Goal: Register for event/course

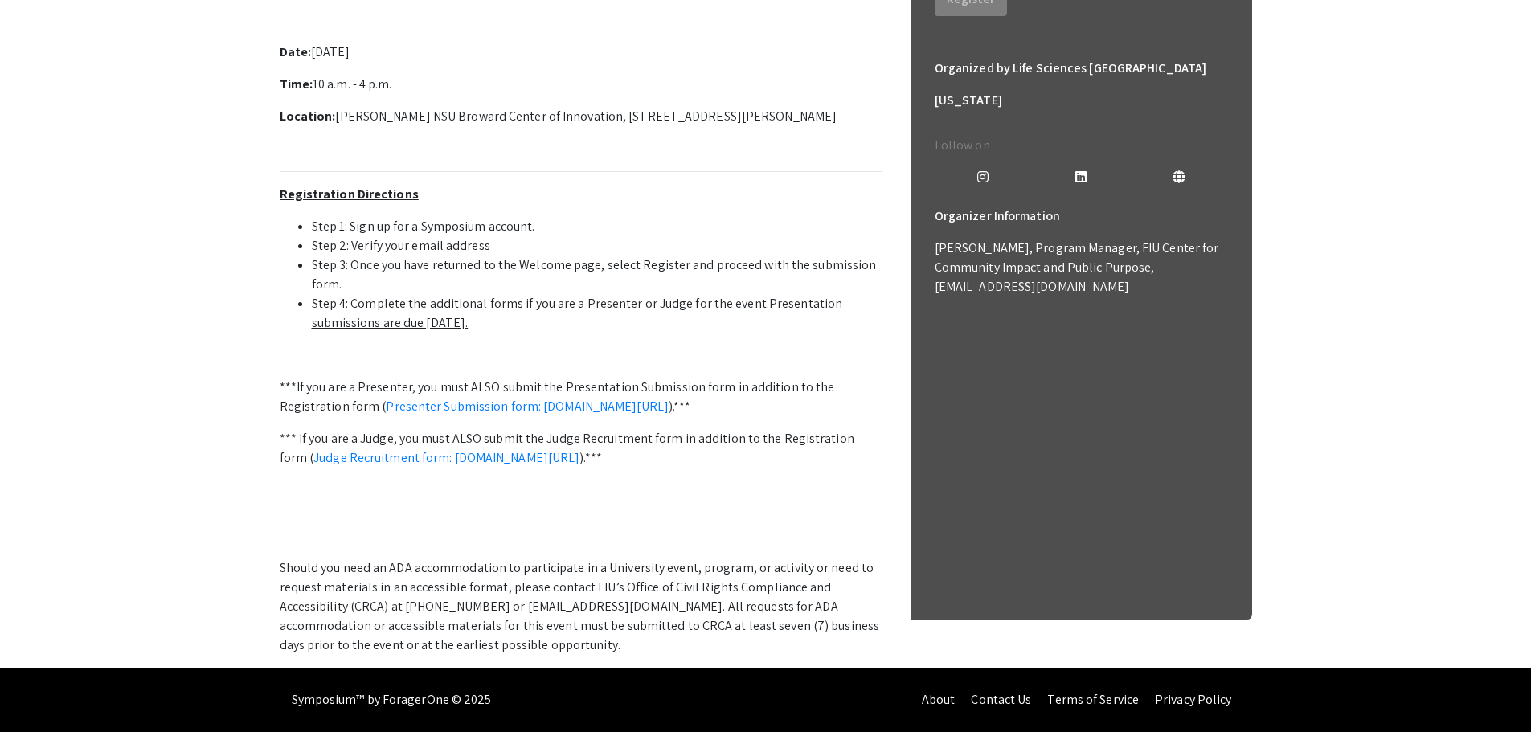
scroll to position [468, 0]
click at [817, 294] on li "Step 3: Once you have returned to the Welcome page, select Register and proceed…" at bounding box center [597, 275] width 571 height 39
click at [669, 415] on link "Presenter Submission form: [DOMAIN_NAME][URL]" at bounding box center [527, 406] width 283 height 17
click at [683, 527] on p "Welcome to the 12th Annual Life Sciences [GEOGRAPHIC_DATA][US_STATE] STEM Under…" at bounding box center [581, 294] width 603 height 722
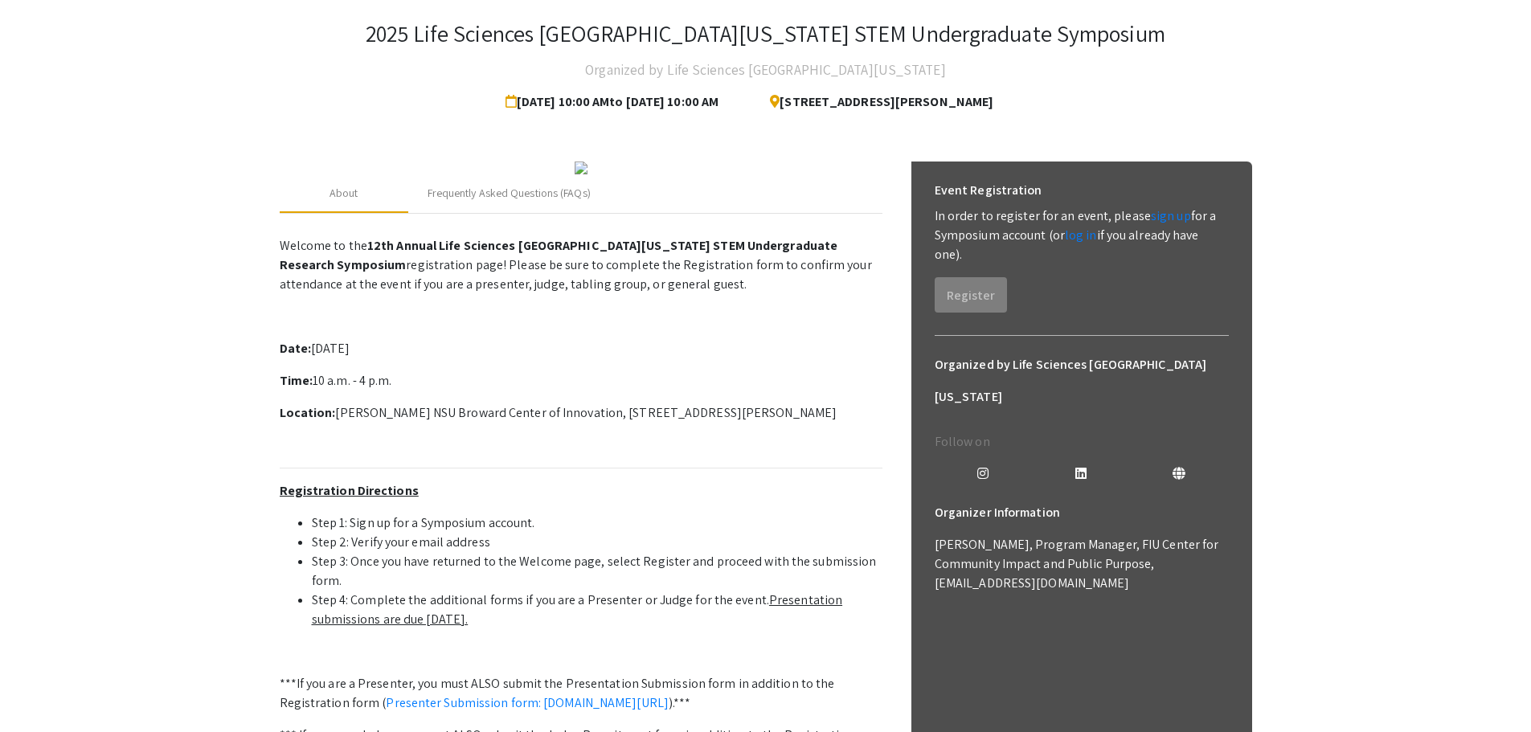
scroll to position [0, 0]
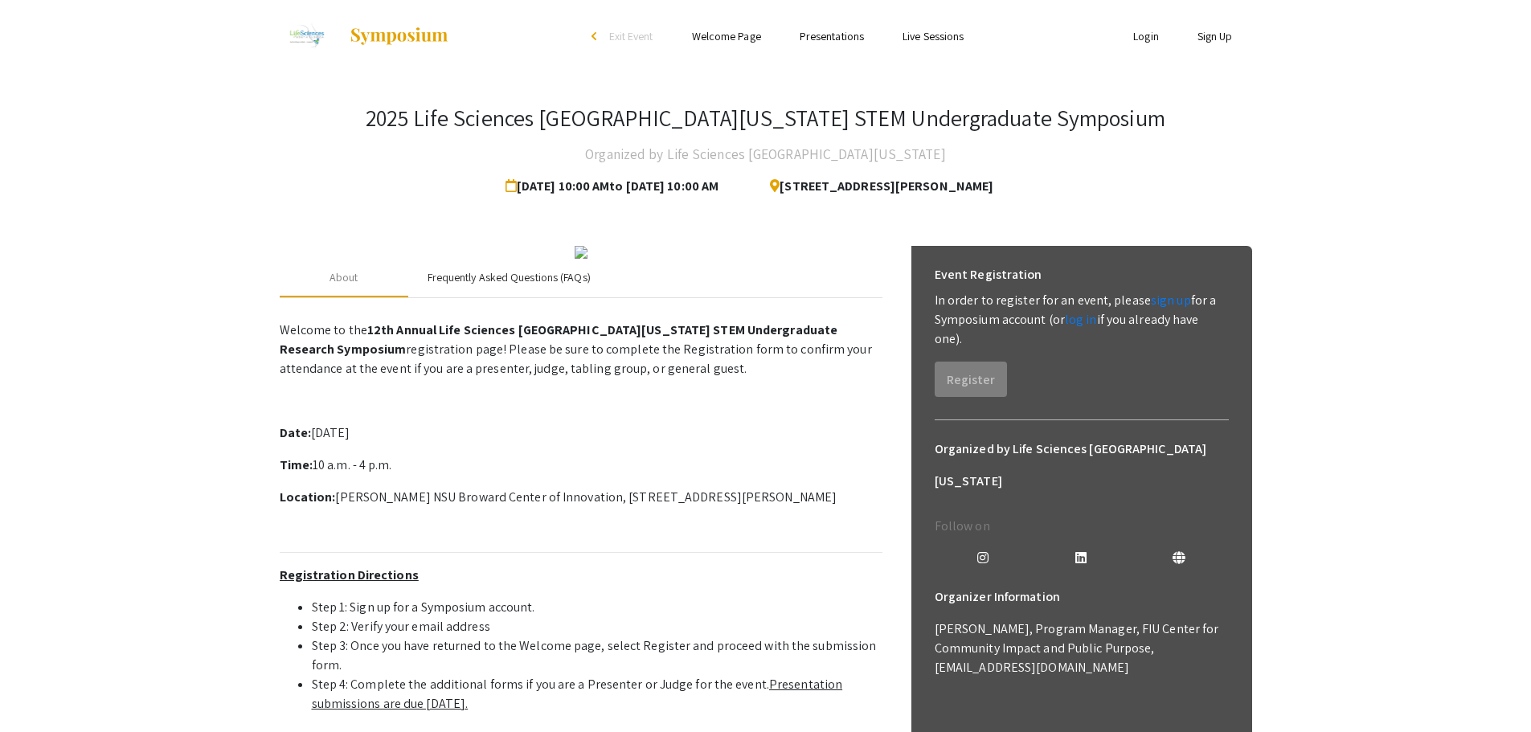
click at [476, 286] on div "Frequently Asked Questions (FAQs)" at bounding box center [509, 277] width 163 height 17
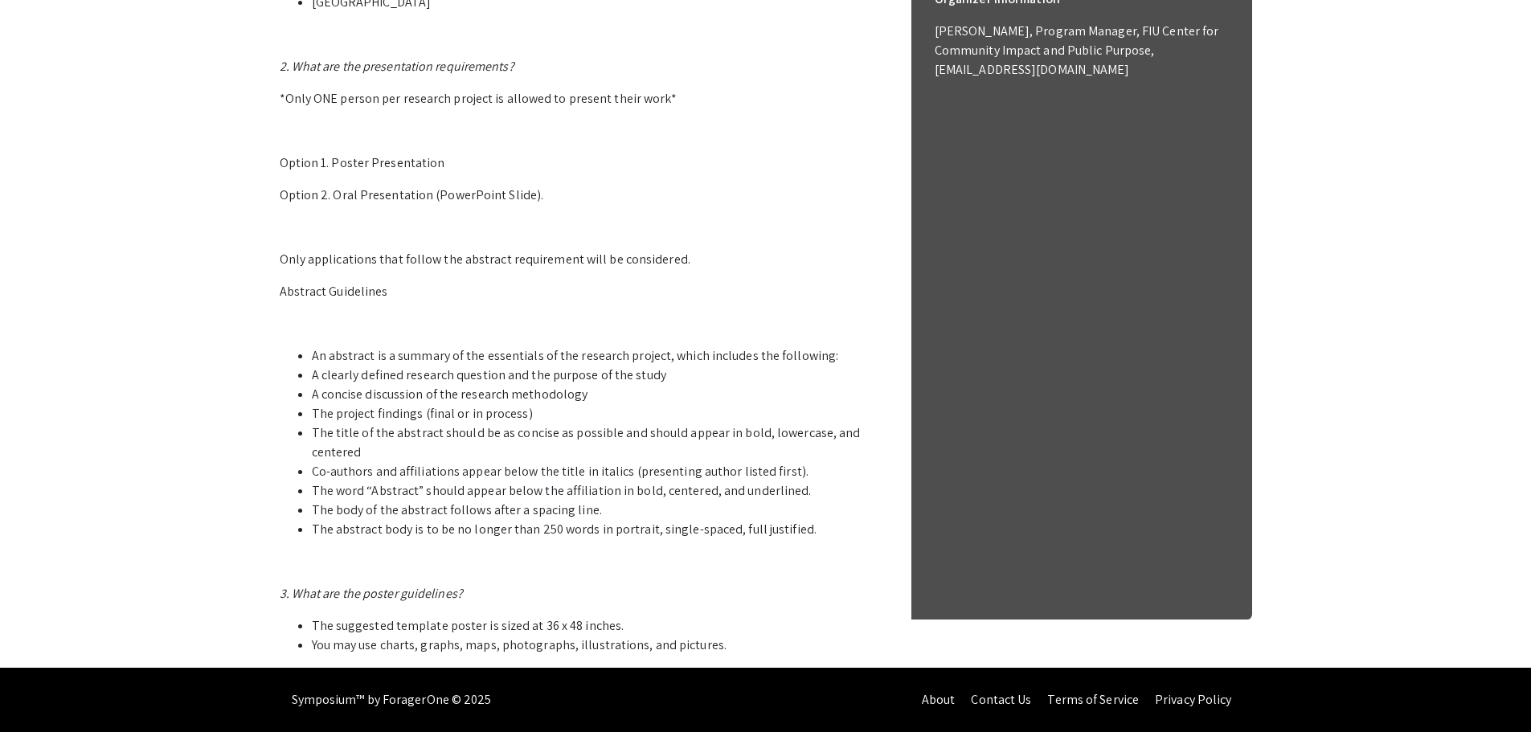
scroll to position [746, 0]
drag, startPoint x: 313, startPoint y: 356, endPoint x: 807, endPoint y: 539, distance: 526.3
click at [807, 539] on p "1. Who can participate in the LSSF STEM Undergraduate Research Symposium? Stude…" at bounding box center [581, 185] width 603 height 939
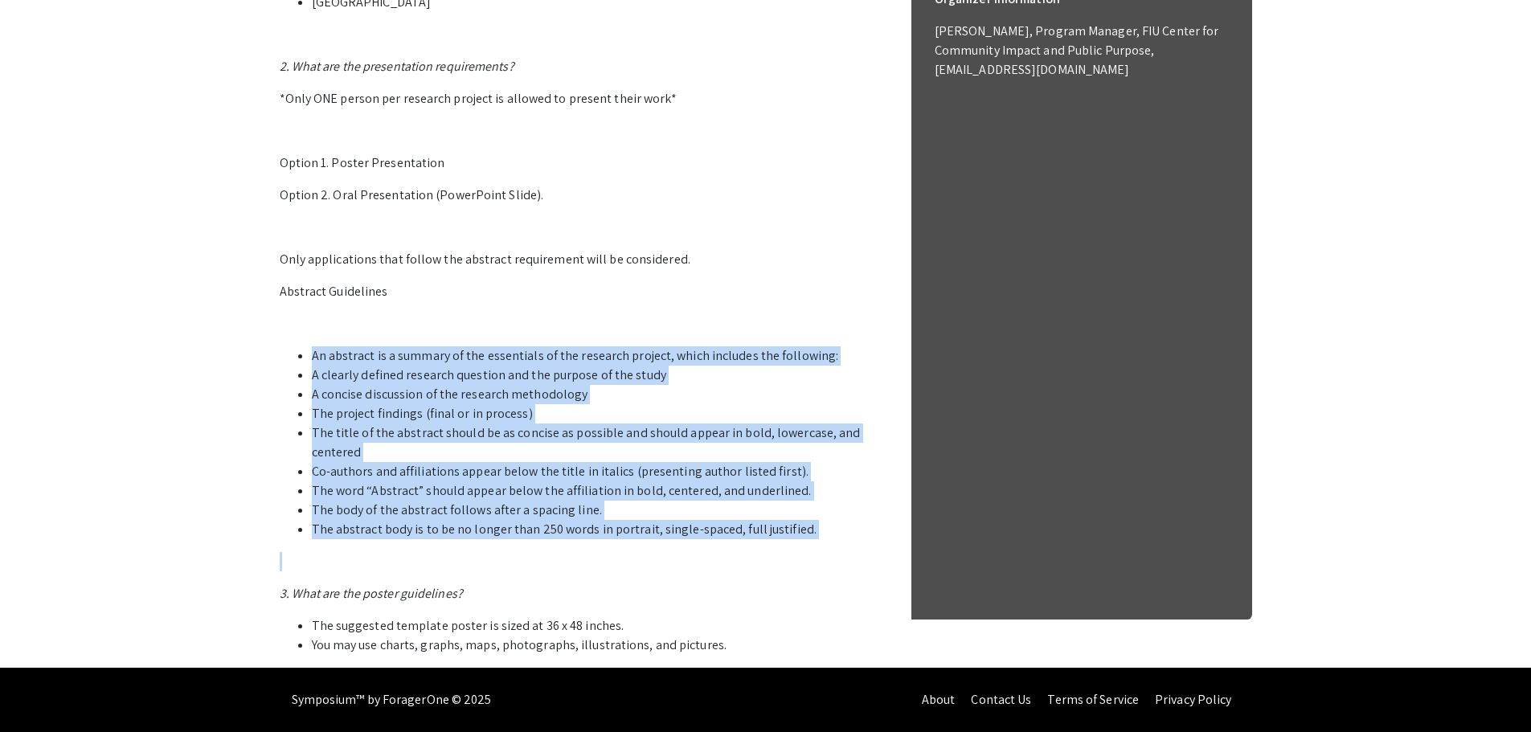
copy ul "An abstract is a summary of the essentials of the research project, which inclu…"
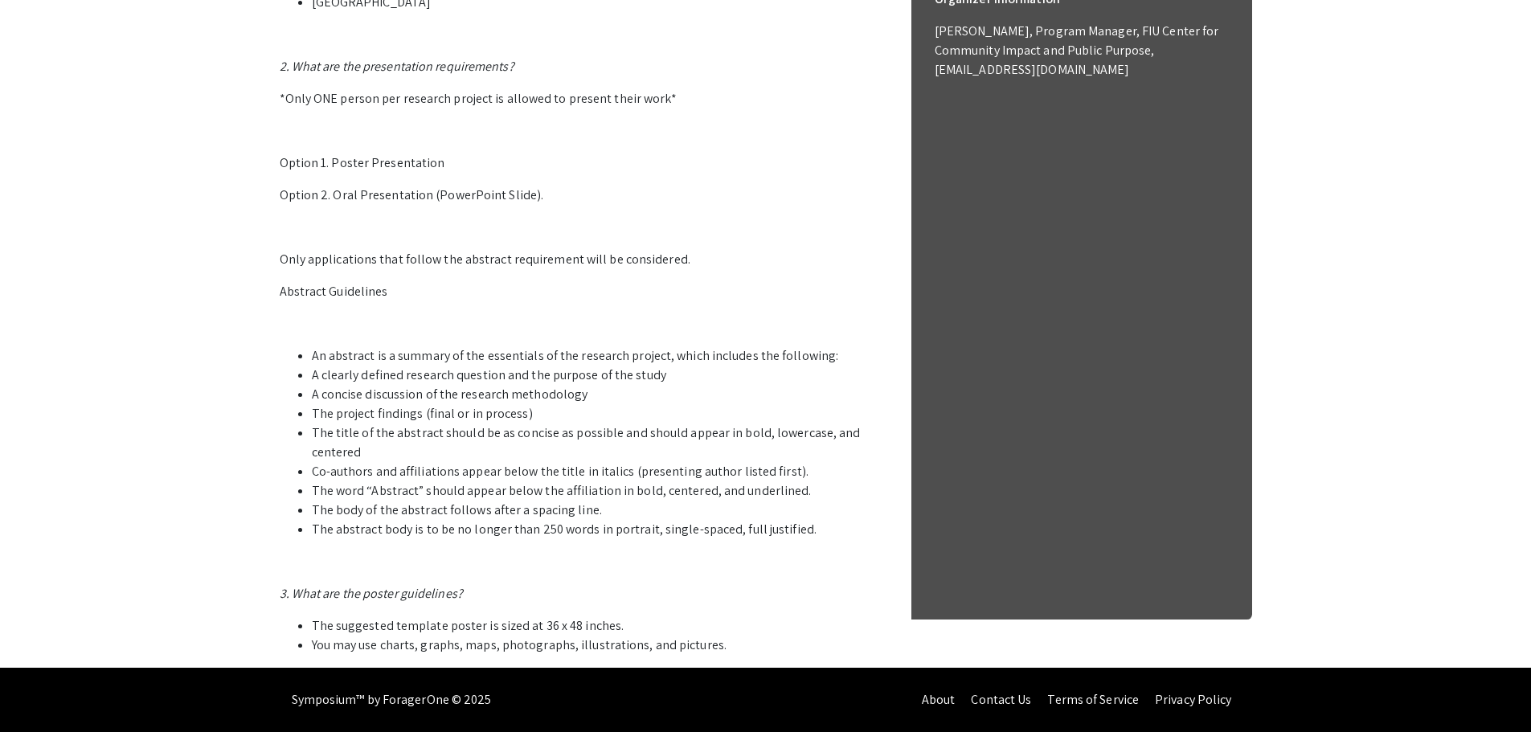
click at [246, 589] on app-registration-page-preview "2025 Life Sciences [GEOGRAPHIC_DATA][US_STATE] STEM Undergraduate Symposium Org…" at bounding box center [765, 70] width 1531 height 1193
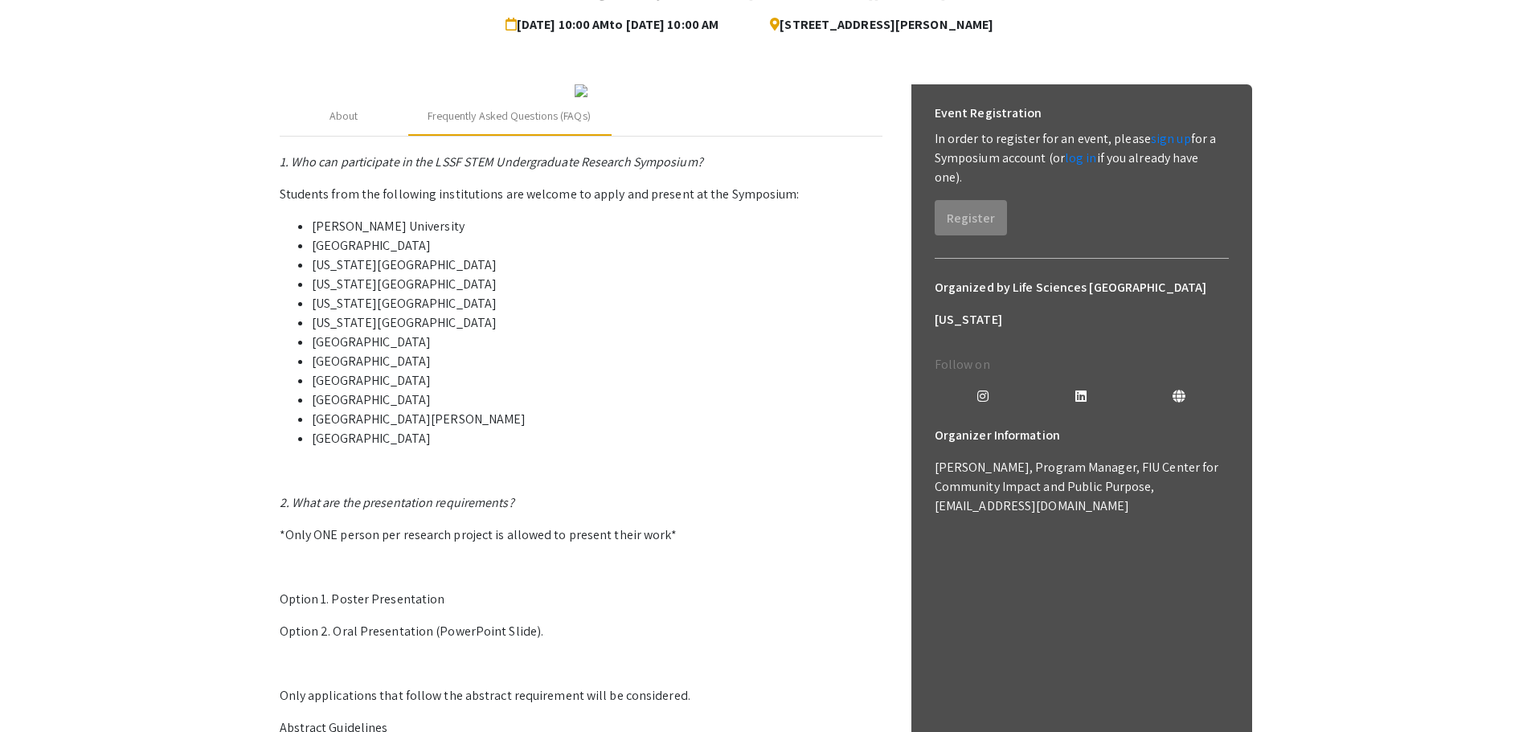
scroll to position [0, 0]
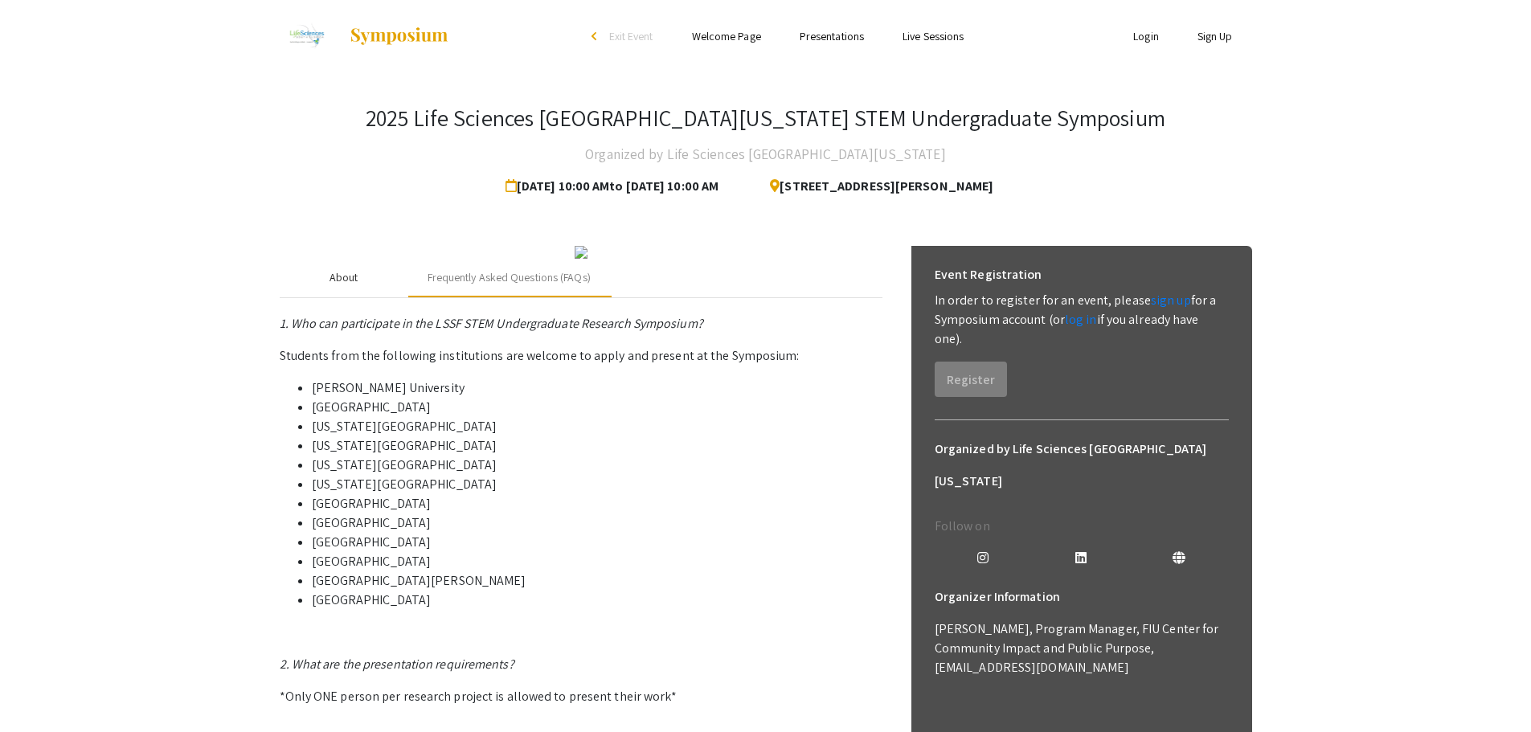
click at [358, 297] on div "About" at bounding box center [344, 278] width 129 height 39
